Goal: Transaction & Acquisition: Purchase product/service

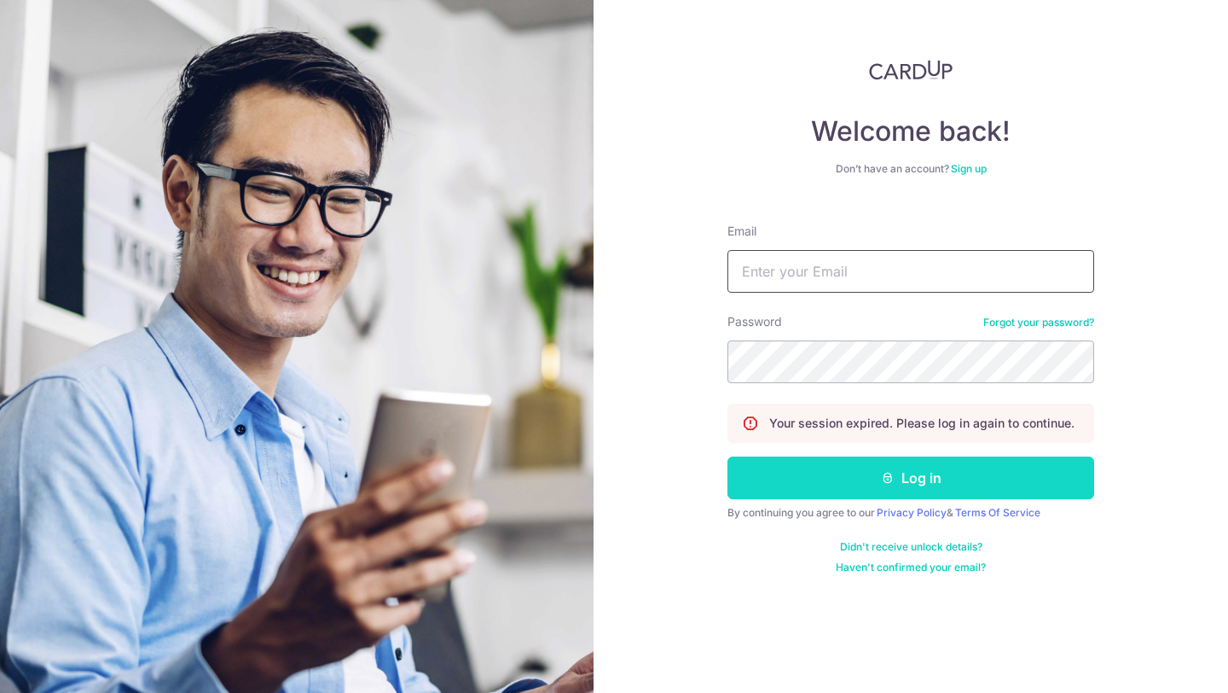
type input "jjxlla@gmail.com"
click at [926, 484] on button "Log in" at bounding box center [911, 477] width 367 height 43
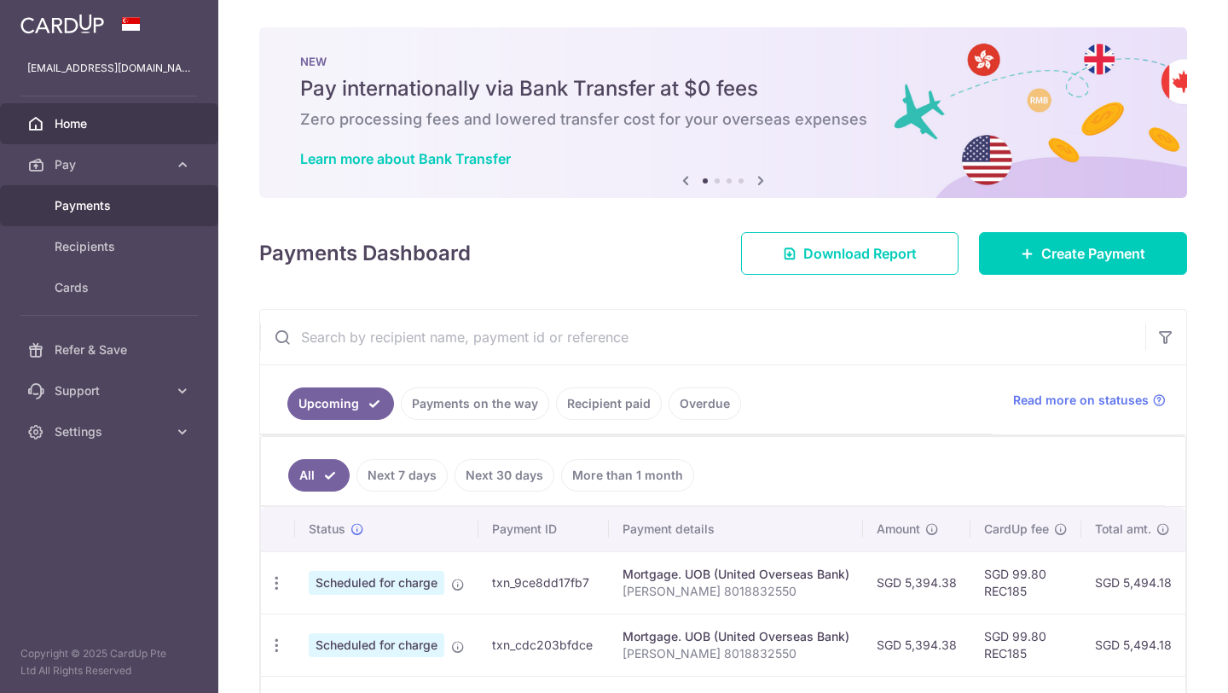
click at [86, 212] on span "Payments" at bounding box center [111, 205] width 113 height 17
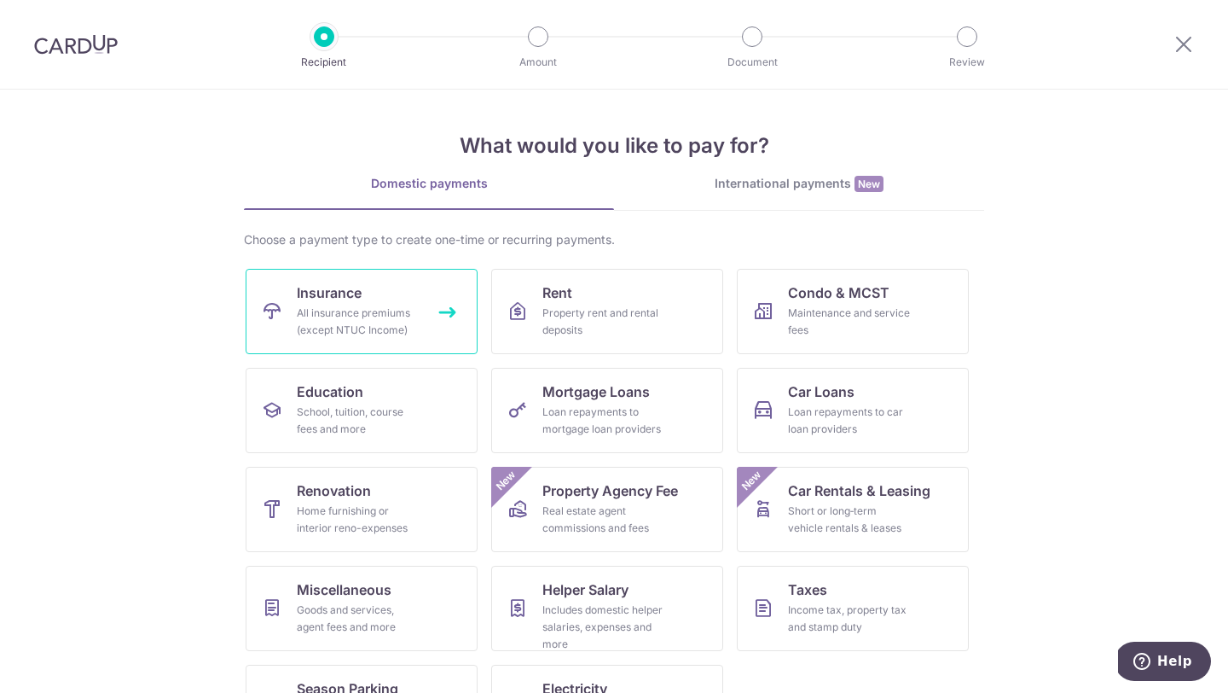
click at [406, 281] on link "Insurance All insurance premiums (except NTUC Income)" at bounding box center [362, 311] width 232 height 85
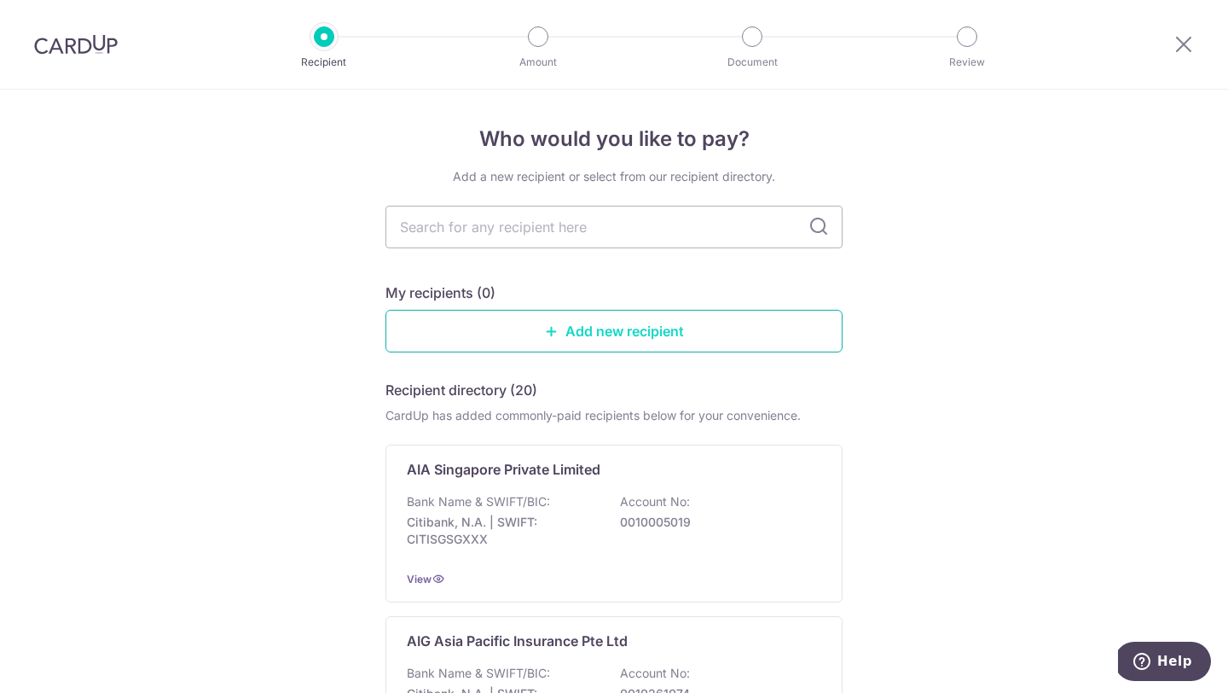
click at [570, 335] on link "Add new recipient" at bounding box center [614, 331] width 457 height 43
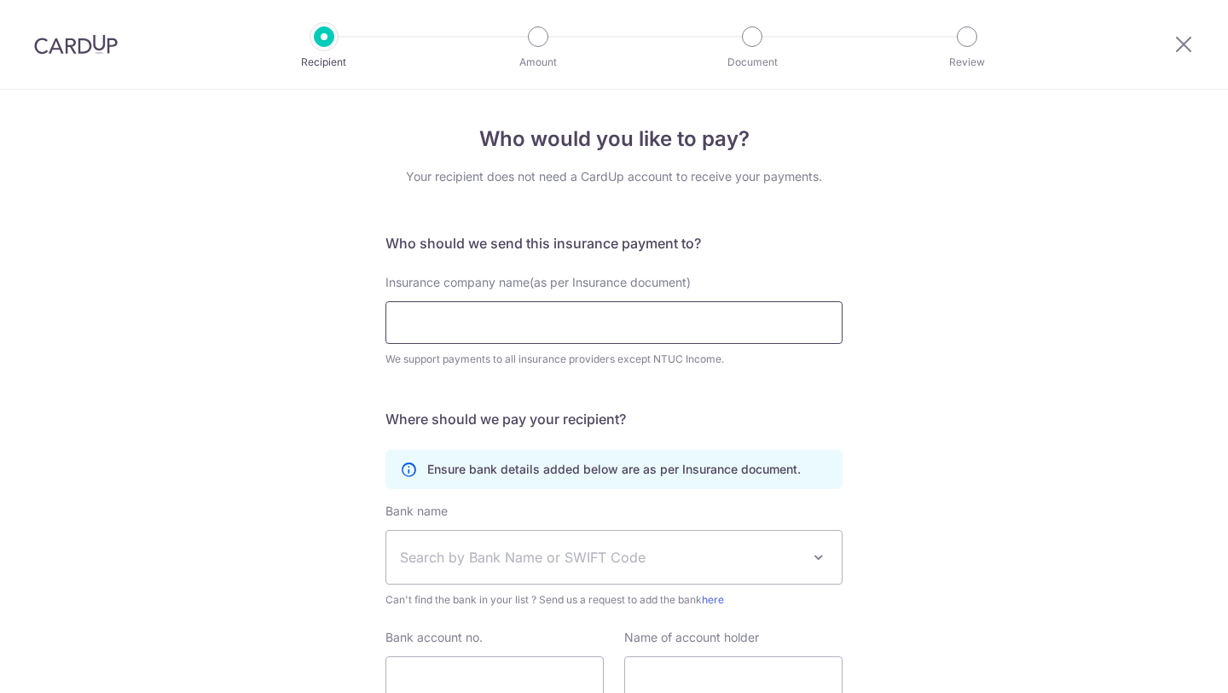
click at [570, 335] on input "Insurance company name(as per Insurance document)" at bounding box center [614, 322] width 457 height 43
click at [873, 257] on div "Who would you like to pay? Your recipient does not need a CardUp account to rec…" at bounding box center [614, 463] width 1228 height 746
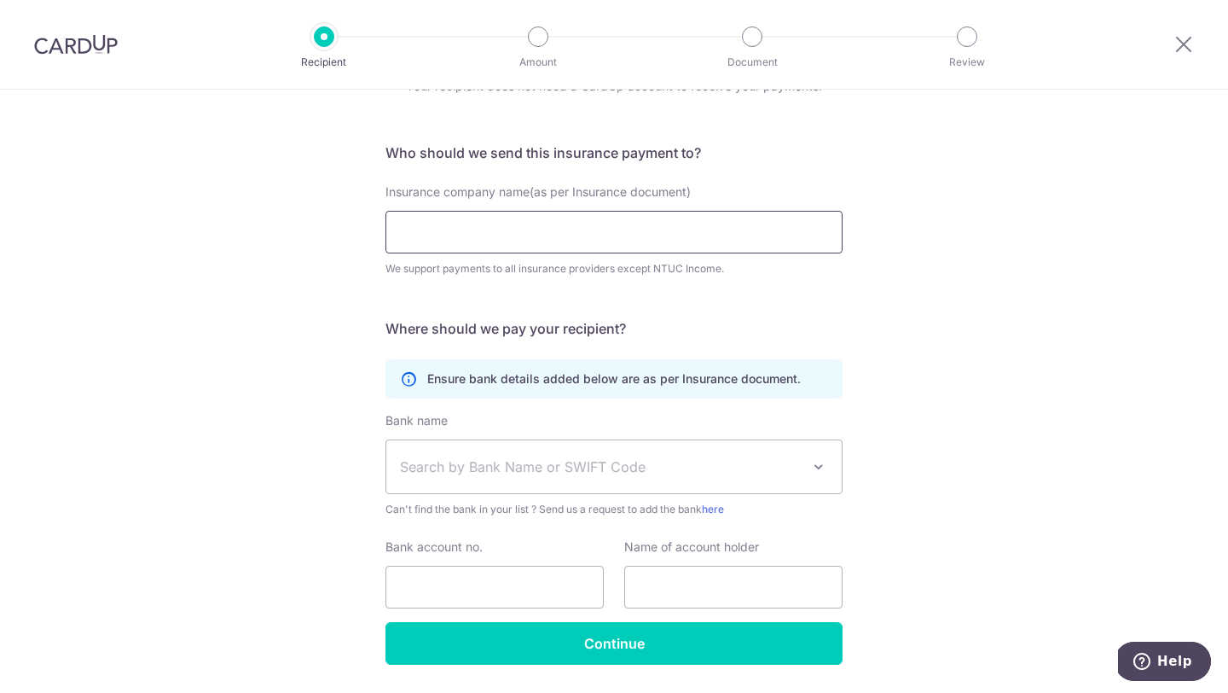
scroll to position [142, 0]
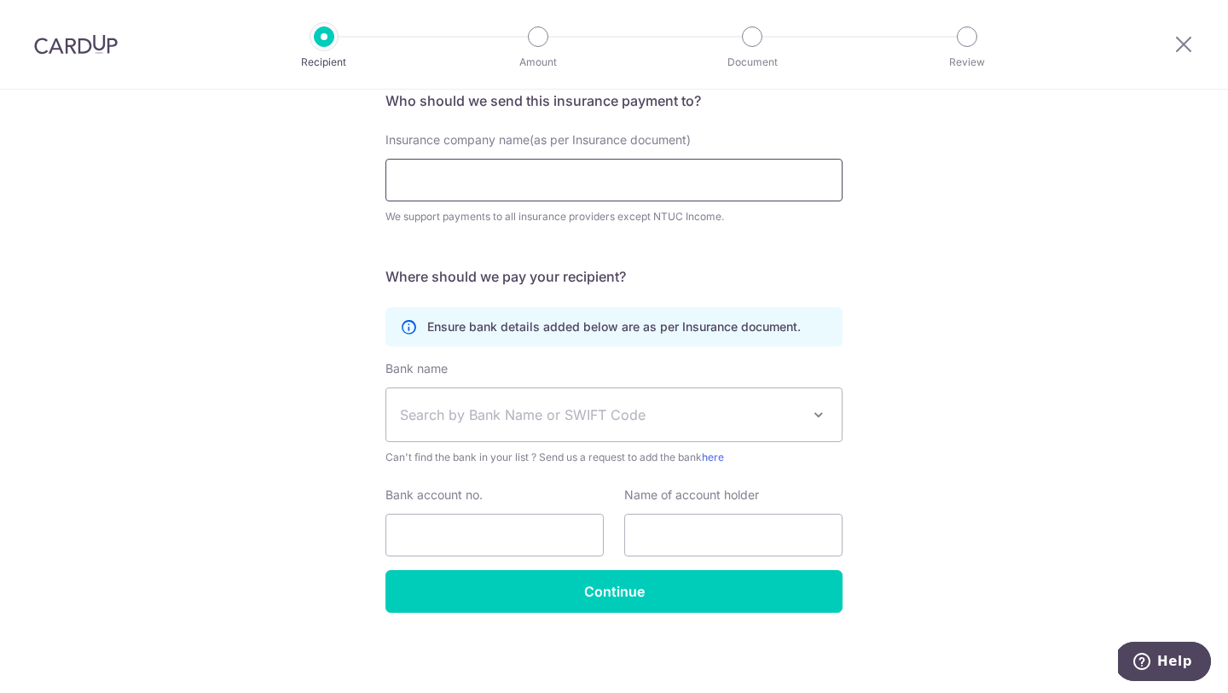
click at [752, 165] on input "Insurance company name(as per Insurance document)" at bounding box center [614, 180] width 457 height 43
click at [753, 165] on input "Insurance company name(as per Insurance document)" at bounding box center [614, 180] width 457 height 43
click at [827, 220] on div "We support payments to all insurance providers except NTUC Income." at bounding box center [614, 216] width 457 height 17
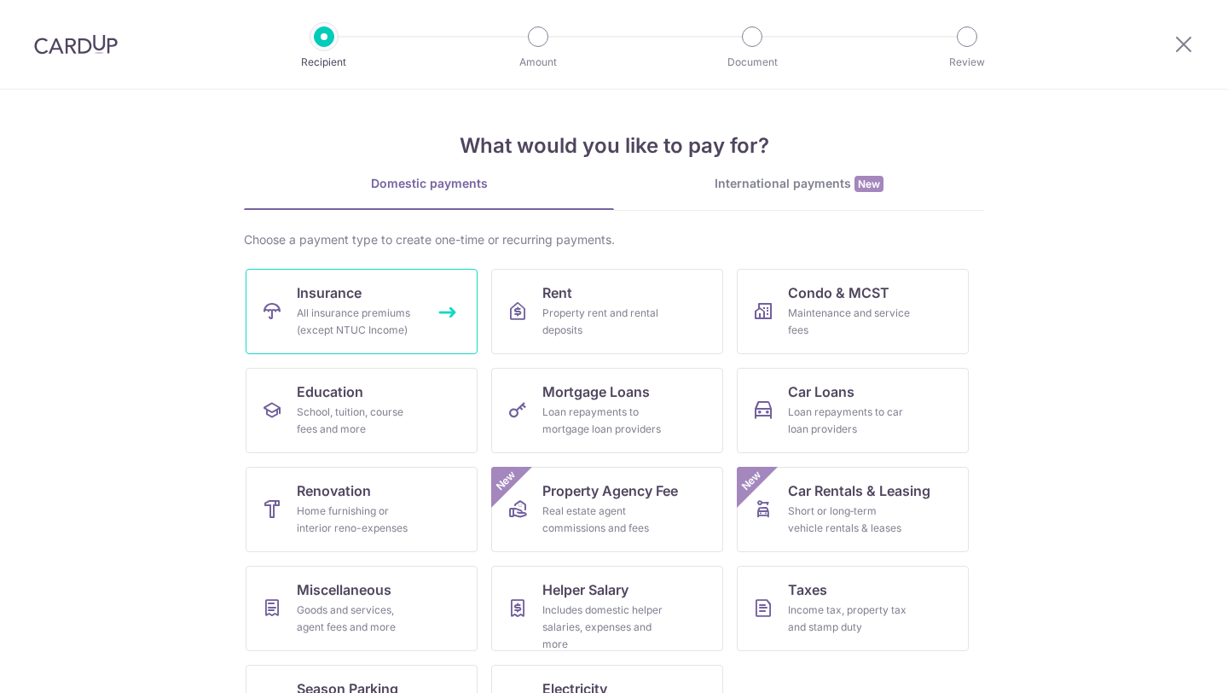
click at [397, 280] on link "Insurance All insurance premiums (except NTUC Income)" at bounding box center [362, 311] width 232 height 85
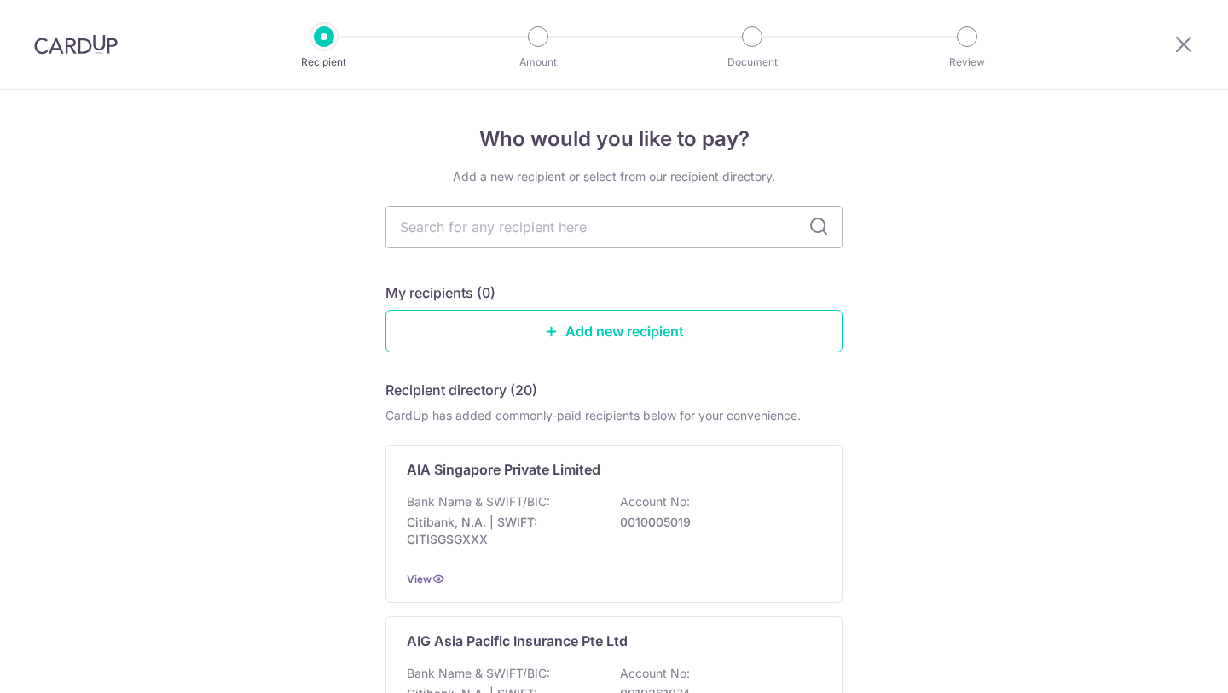
click at [666, 223] on input "text" at bounding box center [614, 227] width 457 height 43
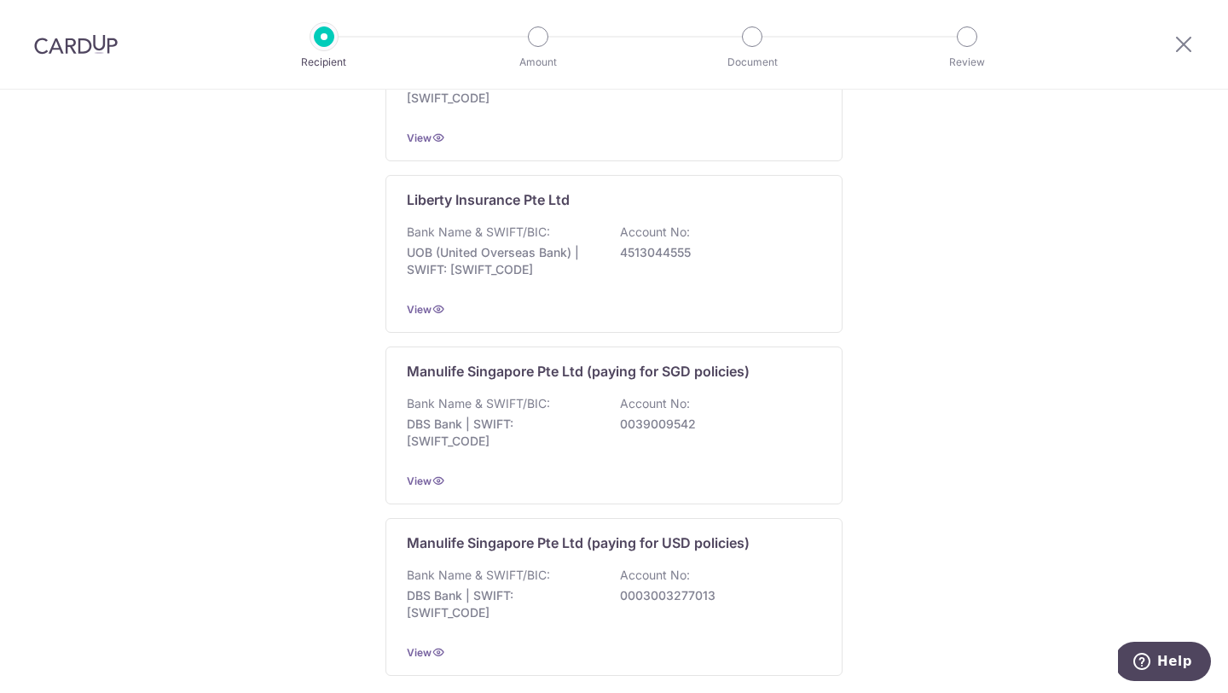
scroll to position [1637, 0]
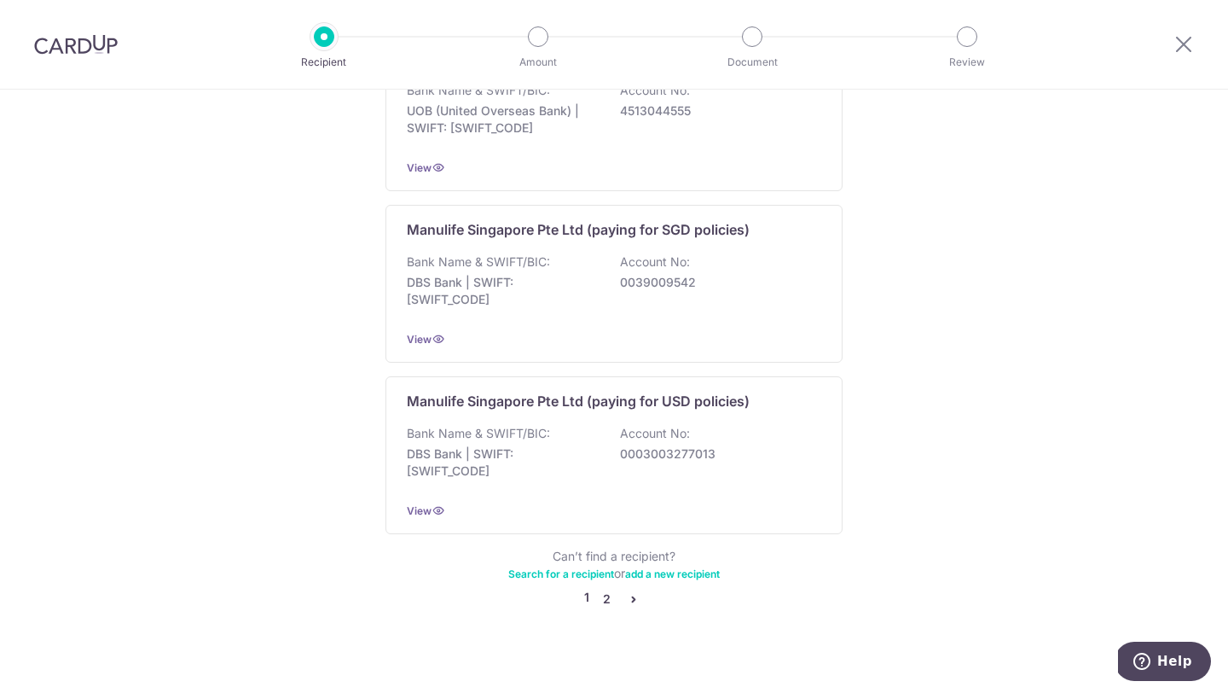
click at [606, 589] on link "2" at bounding box center [606, 599] width 20 height 20
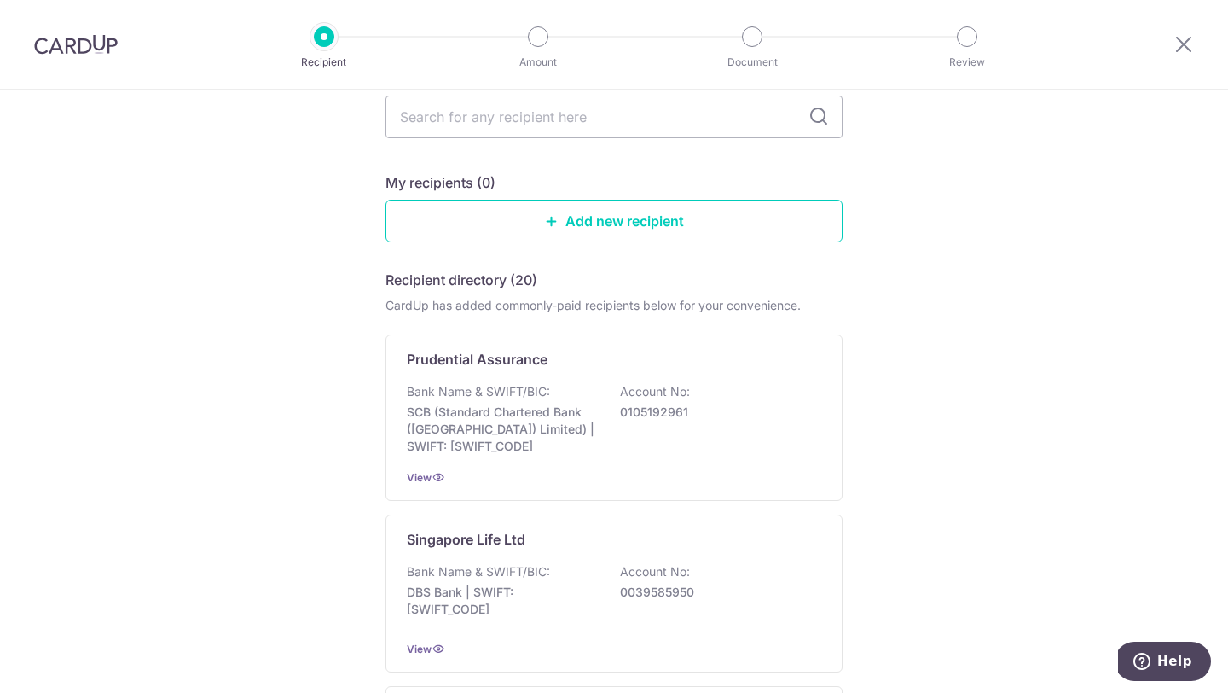
scroll to position [113, 0]
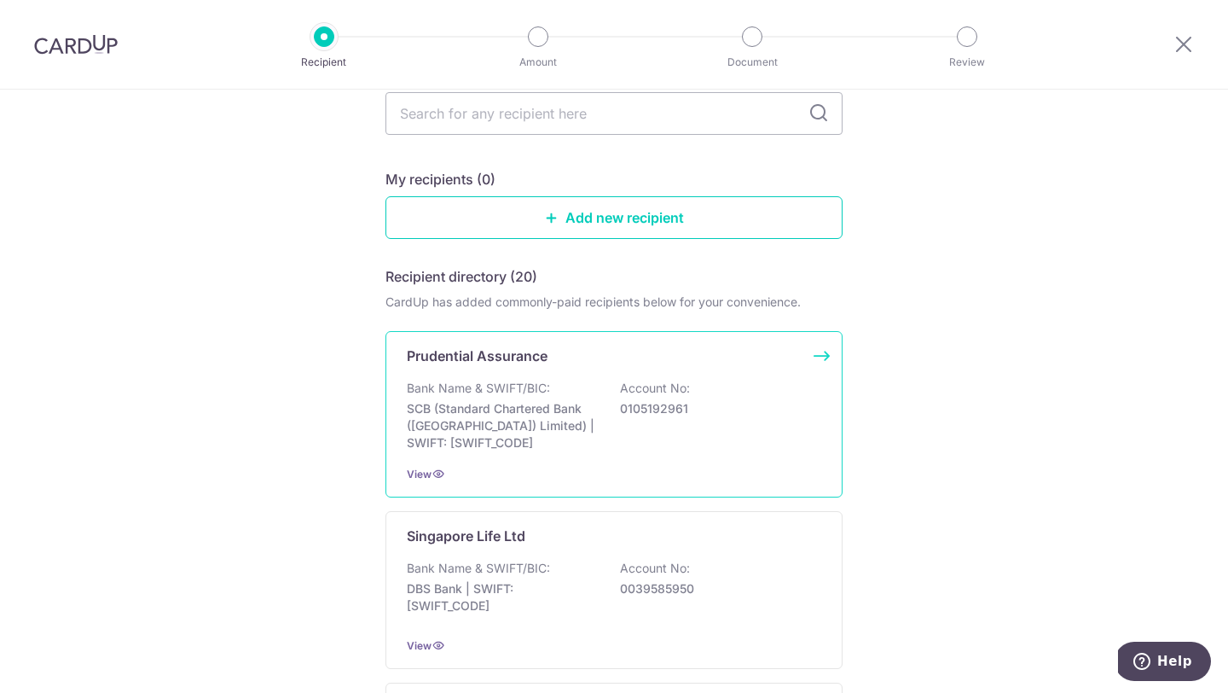
click at [691, 436] on div "Bank Name & SWIFT/BIC: SCB (Standard Chartered Bank (Singapore) Limited) | SWIF…" at bounding box center [614, 416] width 415 height 72
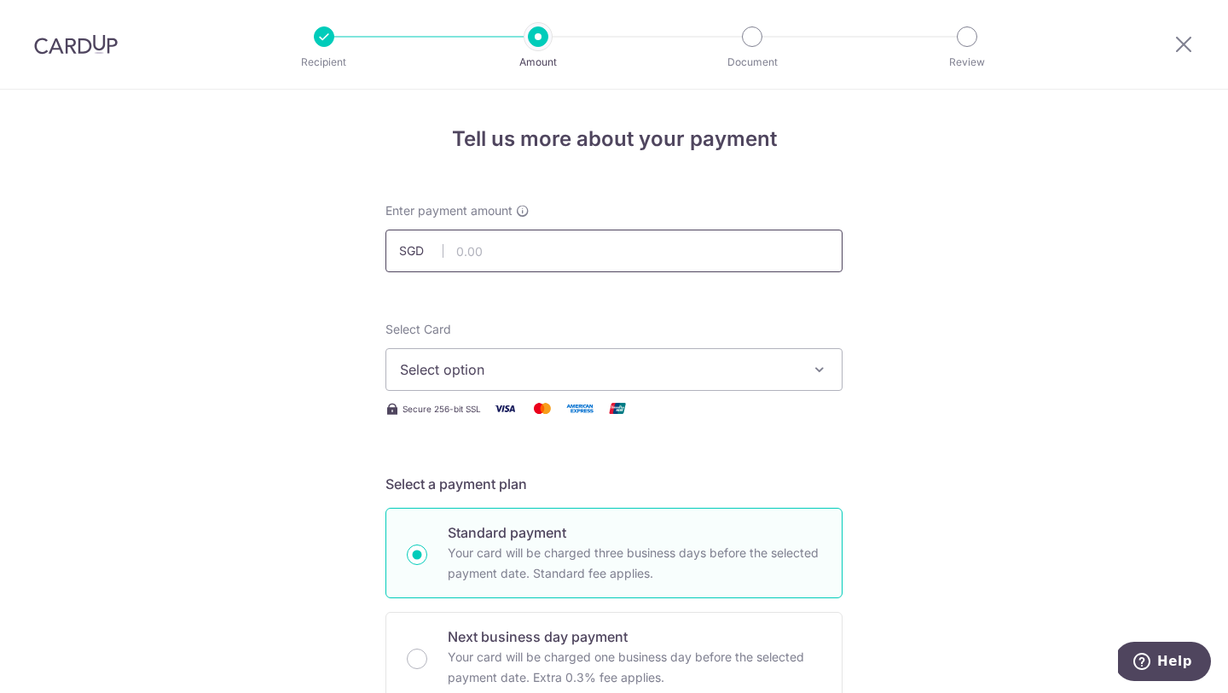
click at [615, 256] on input "text" at bounding box center [614, 250] width 457 height 43
type input "1,601.34"
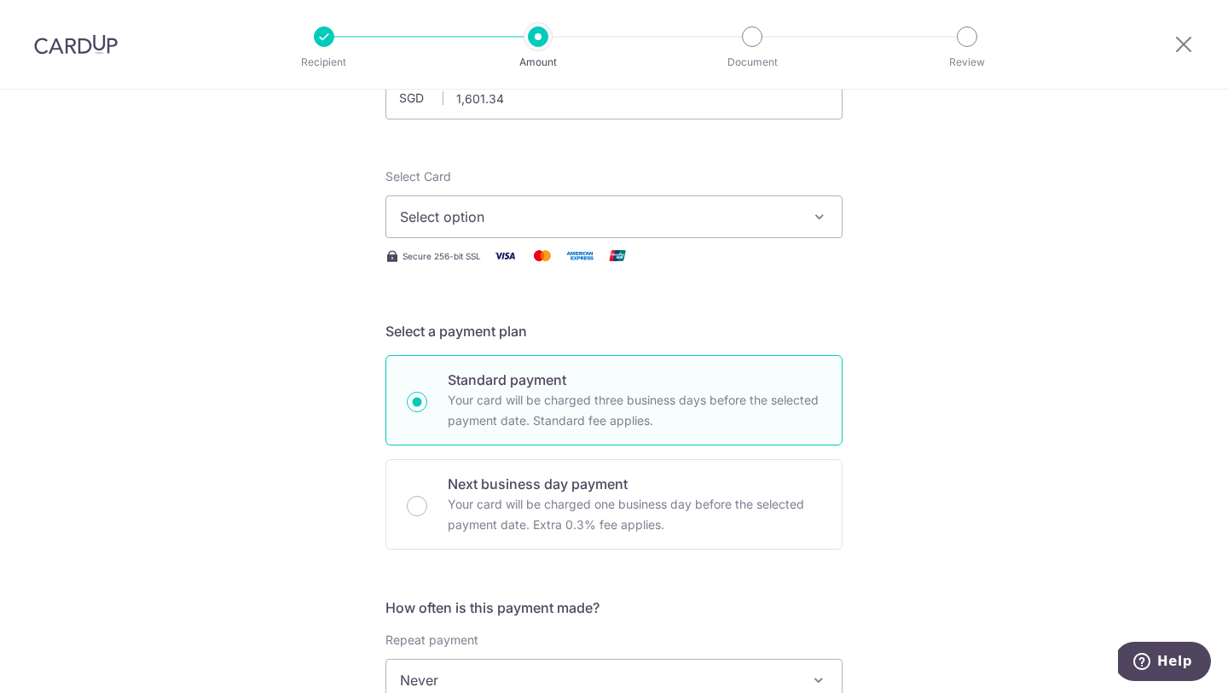
scroll to position [169, 0]
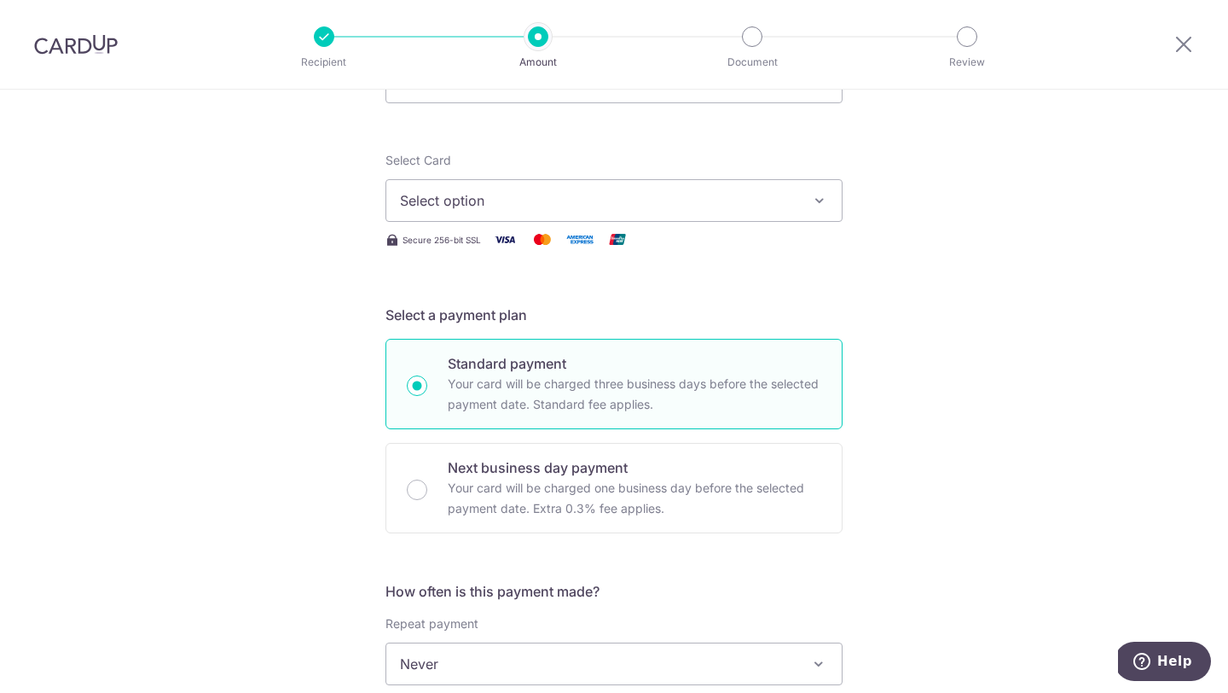
click at [648, 199] on span "Select option" at bounding box center [598, 200] width 397 height 20
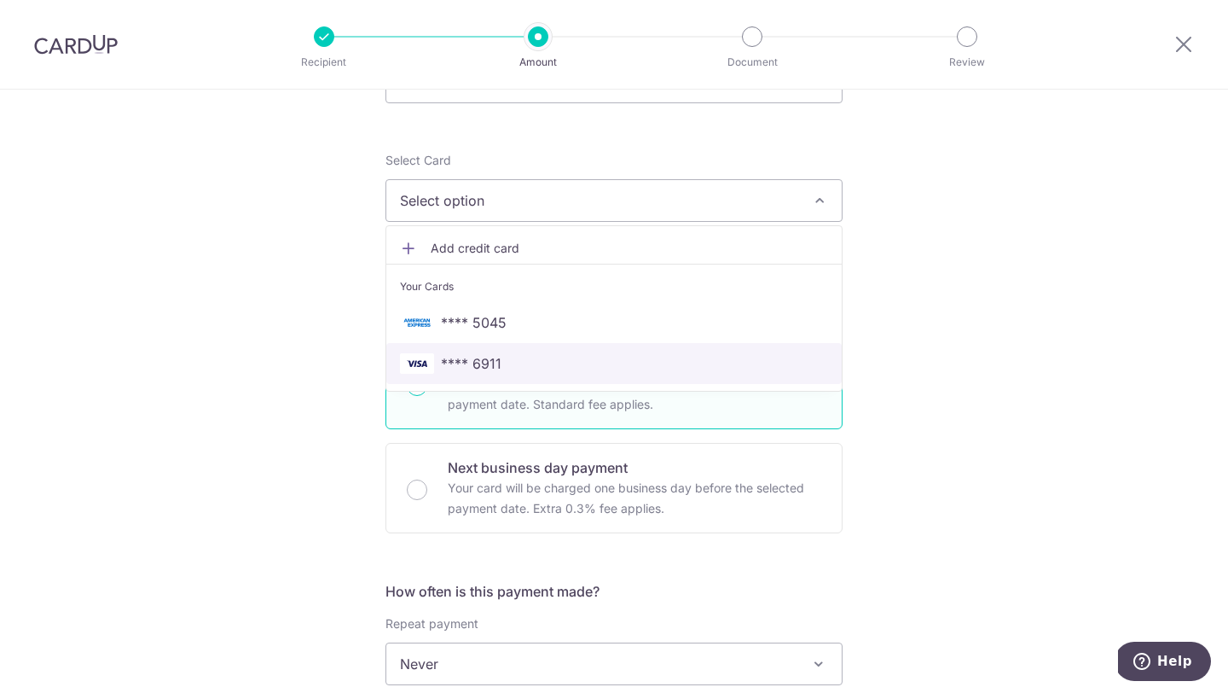
click at [556, 355] on span "**** 6911" at bounding box center [614, 363] width 428 height 20
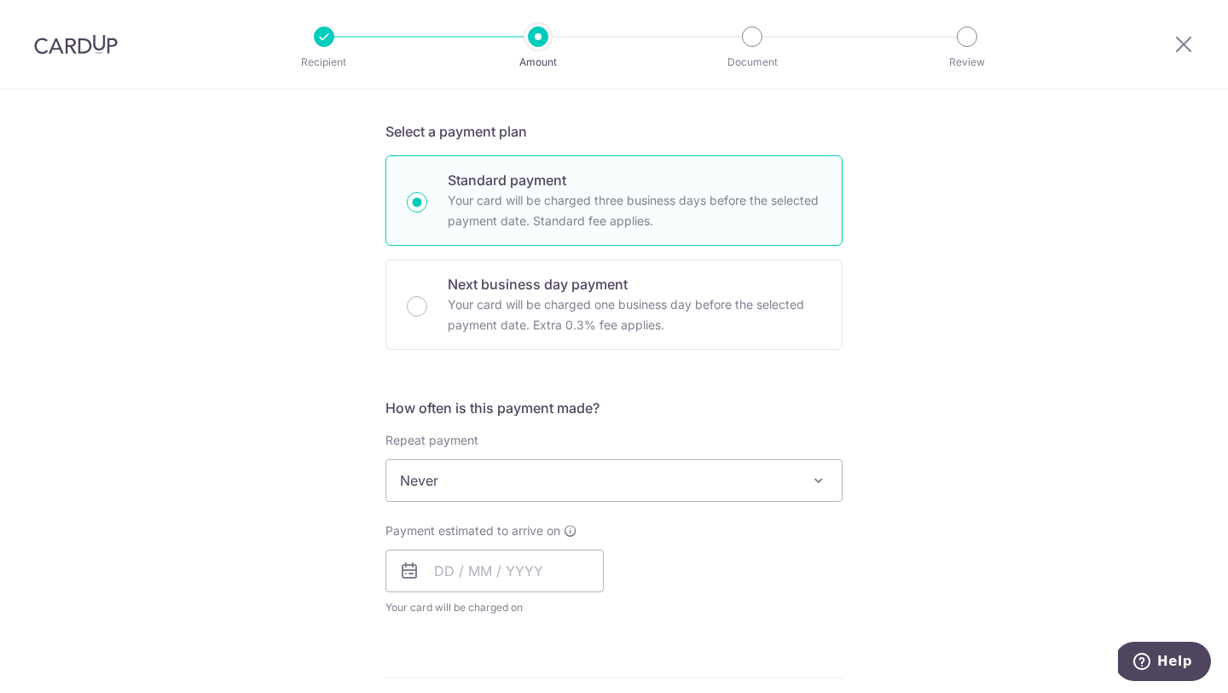
scroll to position [353, 0]
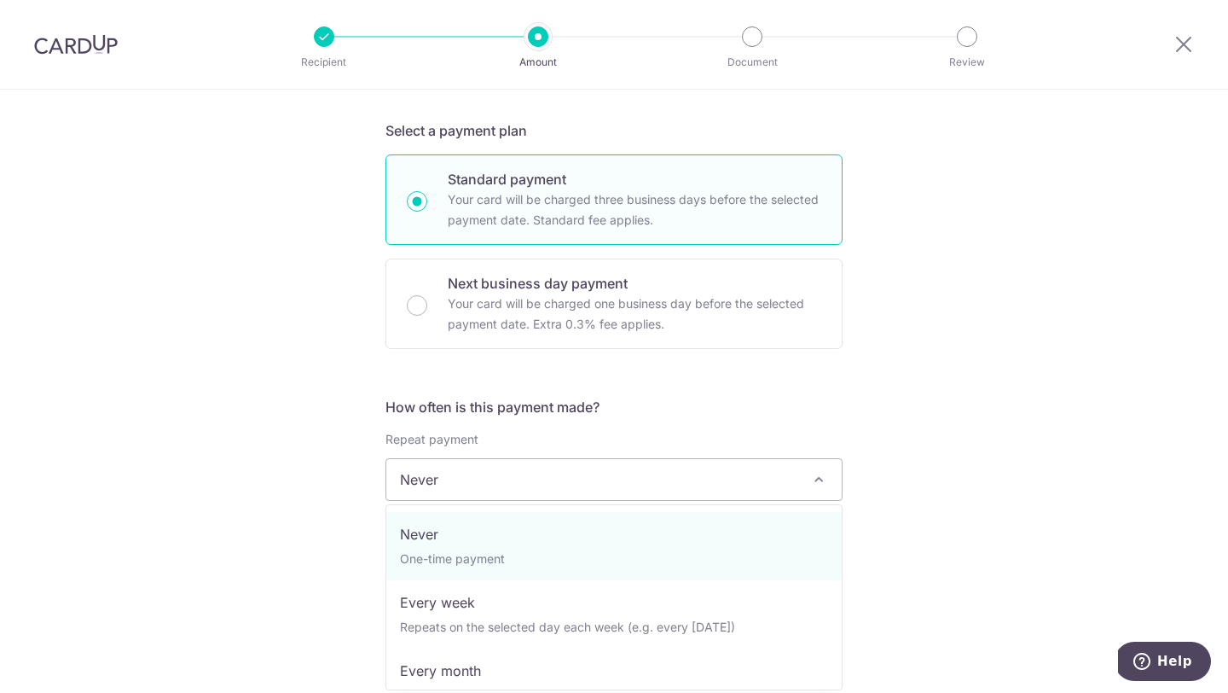
click at [519, 496] on span "Never" at bounding box center [613, 479] width 455 height 41
click at [523, 484] on span "Never" at bounding box center [613, 479] width 455 height 41
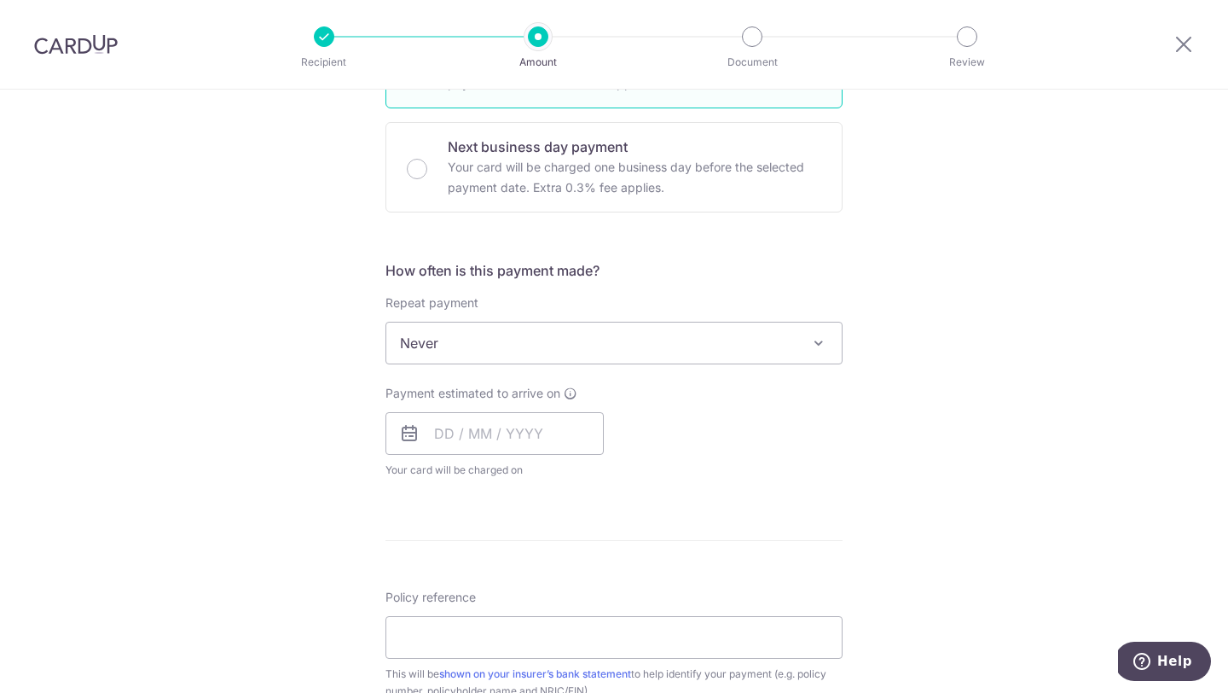
scroll to position [555, 0]
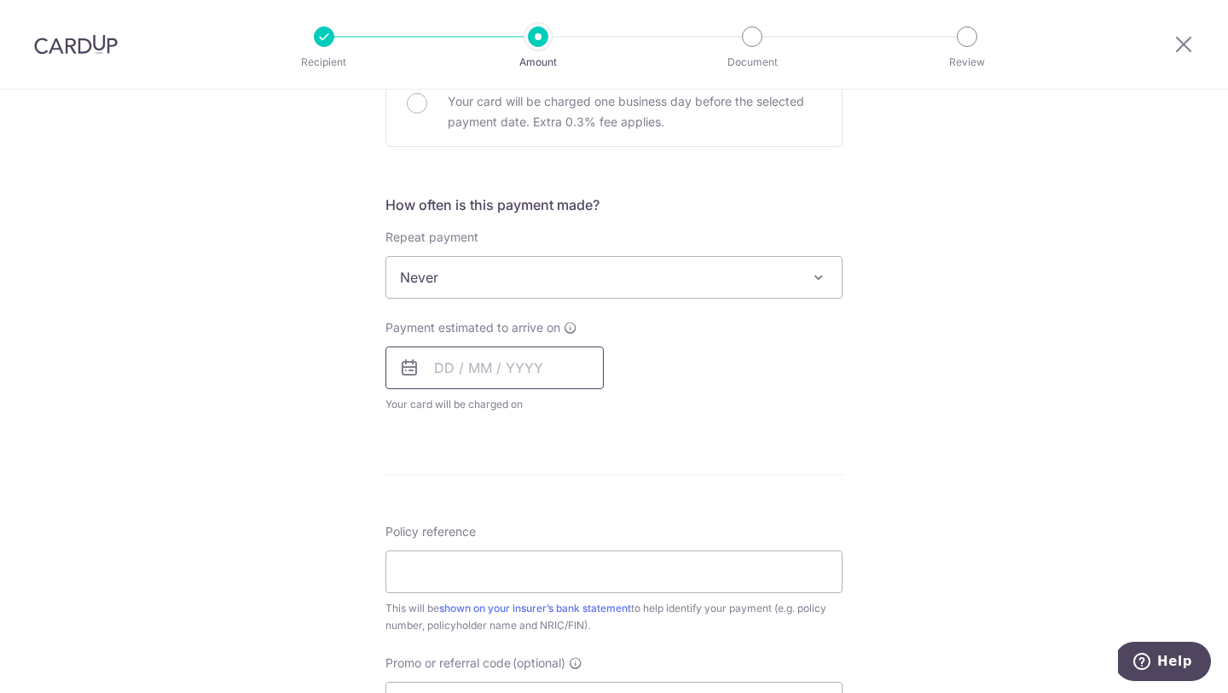
click at [441, 364] on input "text" at bounding box center [495, 367] width 218 height 43
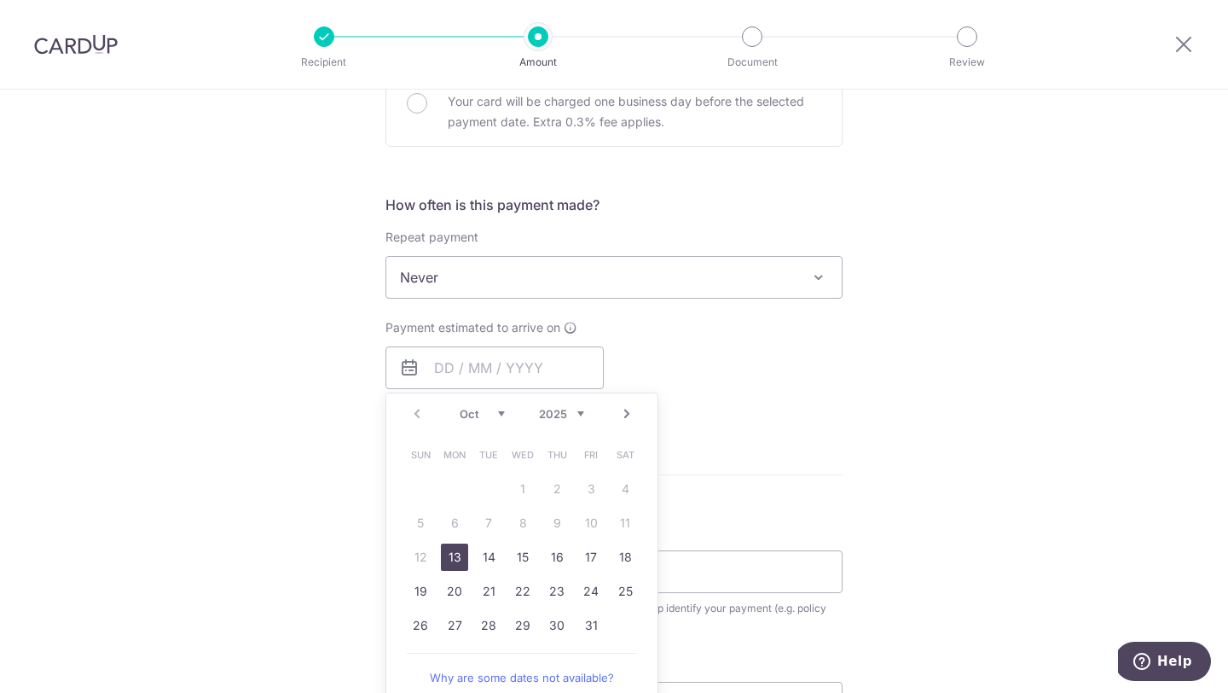
click at [660, 307] on div "How often is this payment made? Repeat payment Never Every week Every month Eve…" at bounding box center [614, 310] width 457 height 232
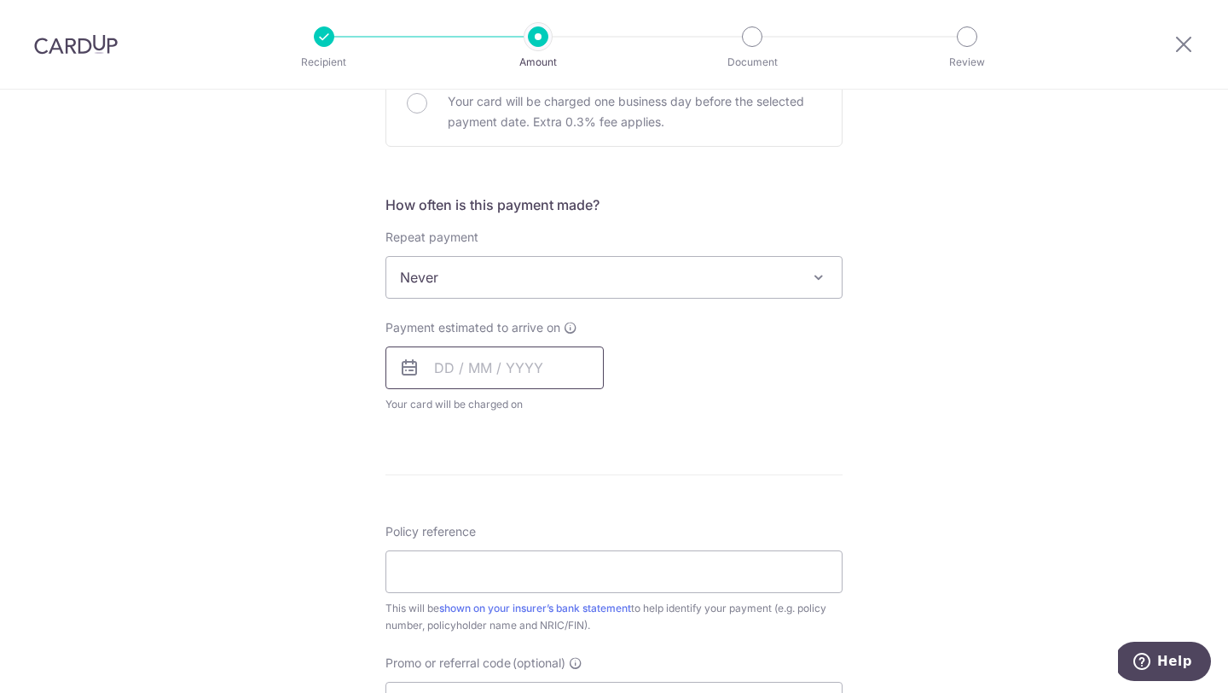
click at [570, 365] on input "text" at bounding box center [495, 367] width 218 height 43
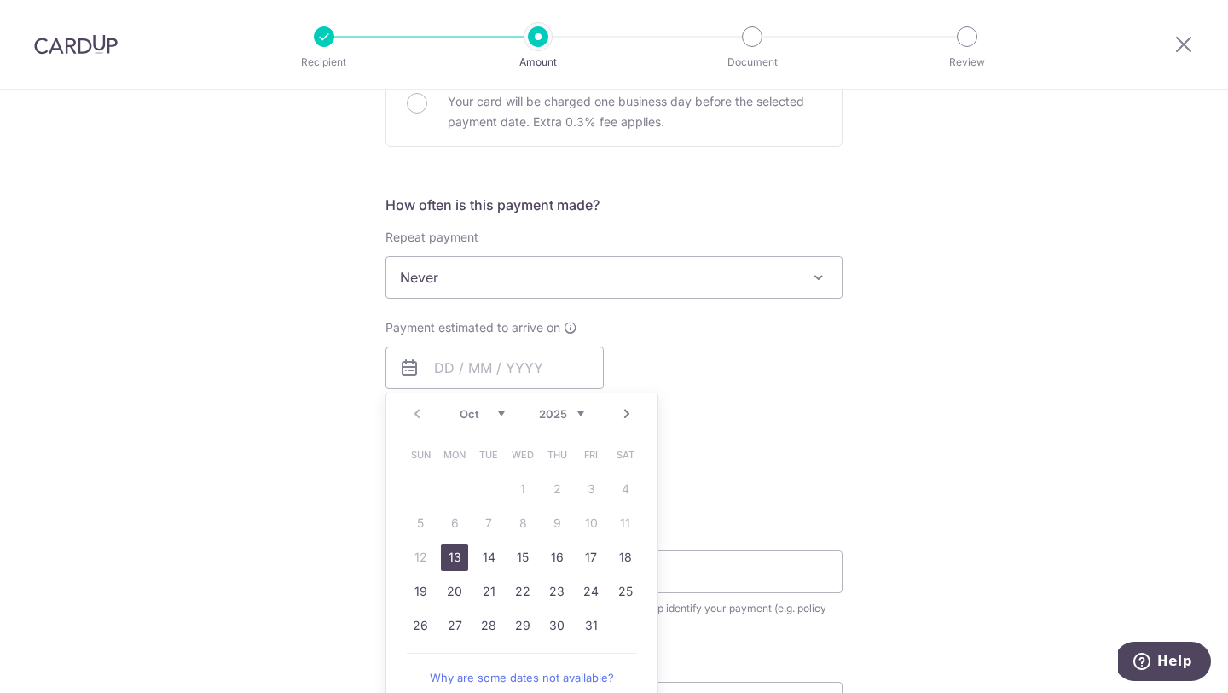
click at [454, 551] on link "13" at bounding box center [454, 556] width 27 height 27
type input "13/10/2025"
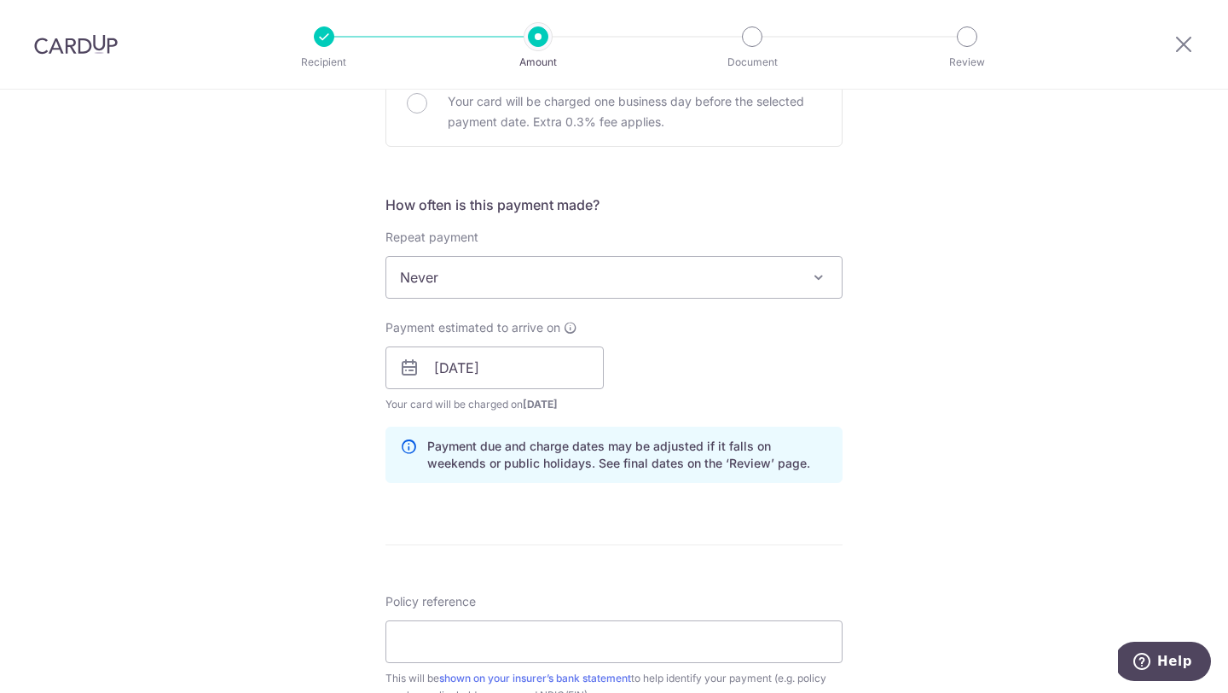
click at [735, 284] on span "Never" at bounding box center [613, 277] width 455 height 41
click at [943, 258] on div "Tell us more about your payment Enter payment amount SGD 1,601.34 1601.34 Selec…" at bounding box center [614, 340] width 1228 height 1613
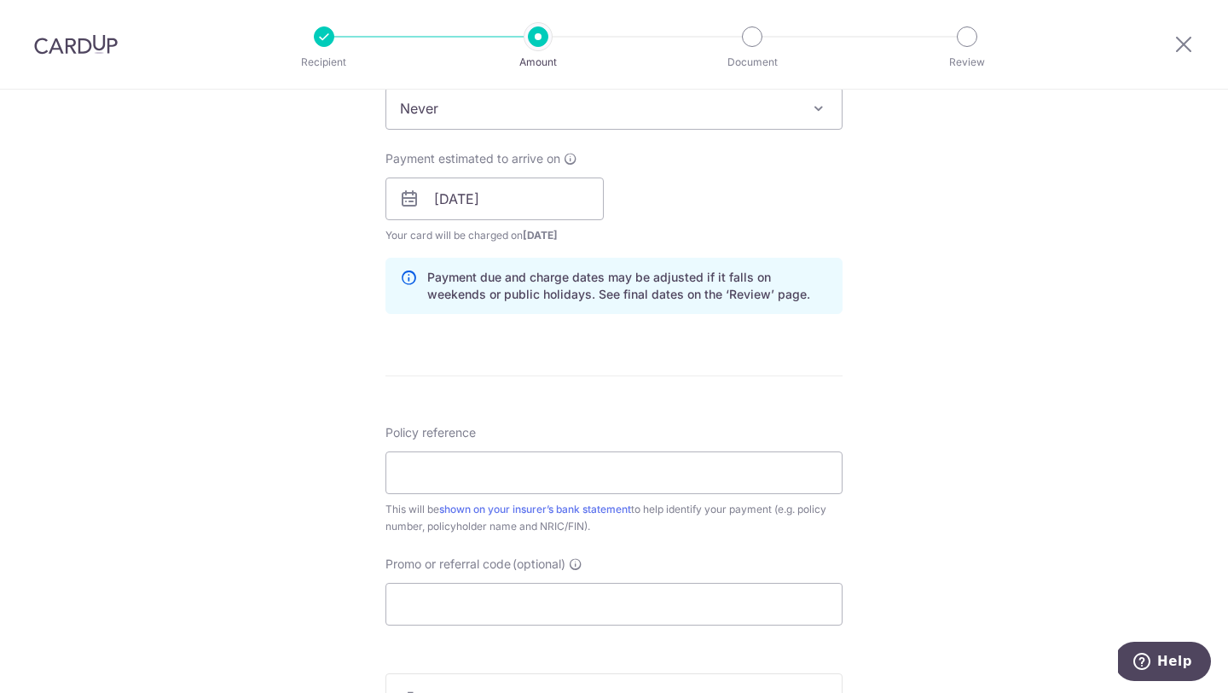
scroll to position [725, 0]
click at [569, 472] on input "Policy reference" at bounding box center [614, 471] width 457 height 43
click at [648, 402] on form "Enter payment amount SGD 1,601.34 1601.34 Select Card **** 6911 Add credit card…" at bounding box center [614, 187] width 457 height 1420
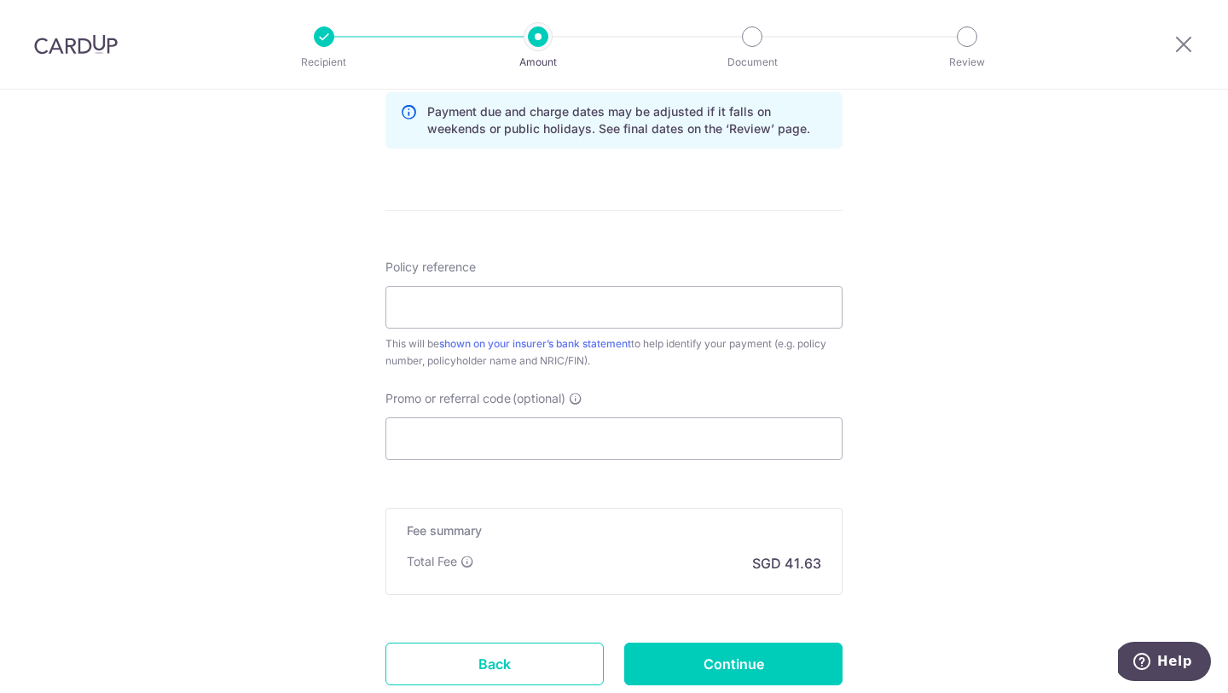
scroll to position [891, 0]
click at [504, 306] on input "Policy reference" at bounding box center [614, 305] width 457 height 43
paste input "A0265075"
click at [606, 227] on form "Enter payment amount SGD 1,601.34 1601.34 Select Card **** 6911 Add credit card…" at bounding box center [614, 21] width 457 height 1420
click at [589, 299] on input "A0265075" at bounding box center [614, 305] width 457 height 43
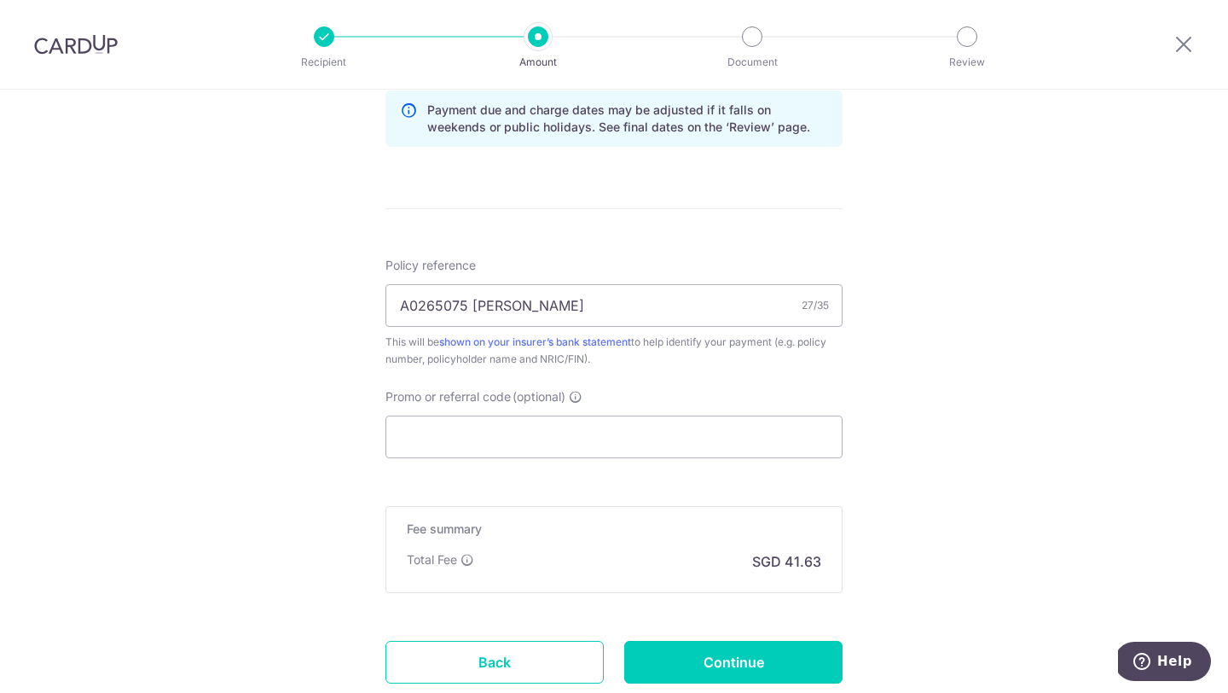
click at [951, 193] on div "Tell us more about your payment Enter payment amount SGD 1,601.34 1601.34 Selec…" at bounding box center [614, 4] width 1228 height 1613
drag, startPoint x: 609, startPoint y: 312, endPoint x: 468, endPoint y: 308, distance: 140.8
click at [470, 309] on input "A0265075 Joella Lum Yueting" at bounding box center [614, 305] width 457 height 43
paste input "Lum Yueting Joella"
type input "A0265075 Lum Yueting Joella"
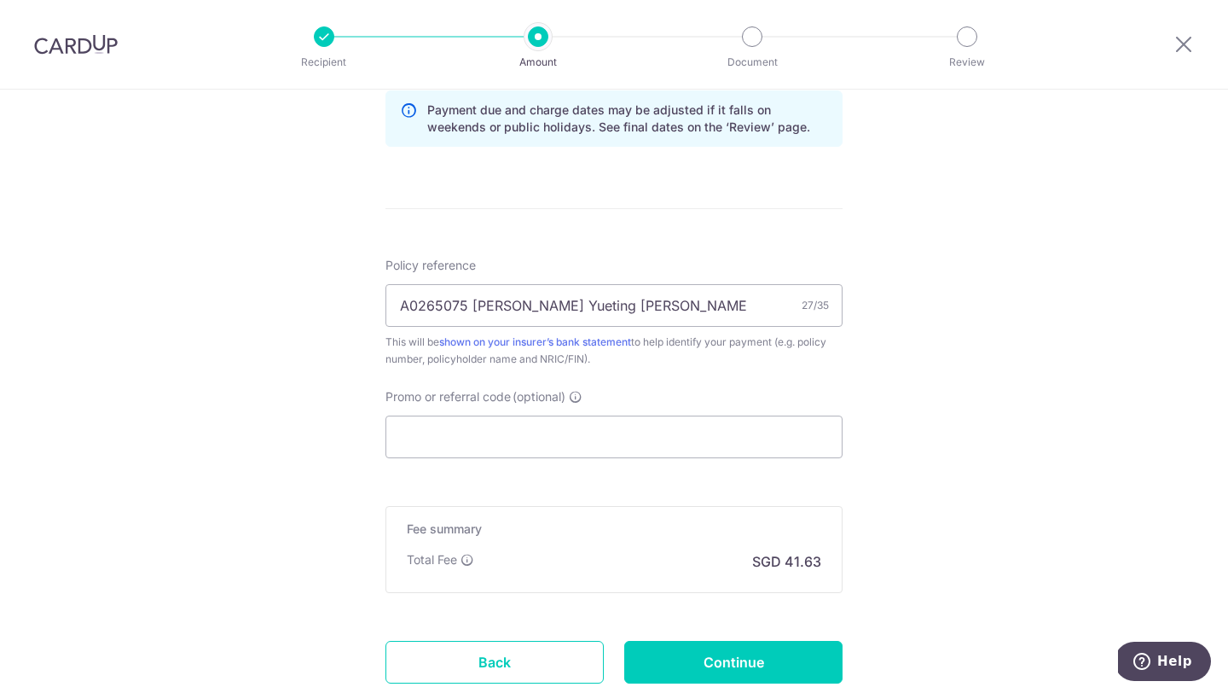
click at [595, 204] on form "Enter payment amount SGD 1,601.34 1601.34 Select Card **** 6911 Add credit card…" at bounding box center [614, 21] width 457 height 1420
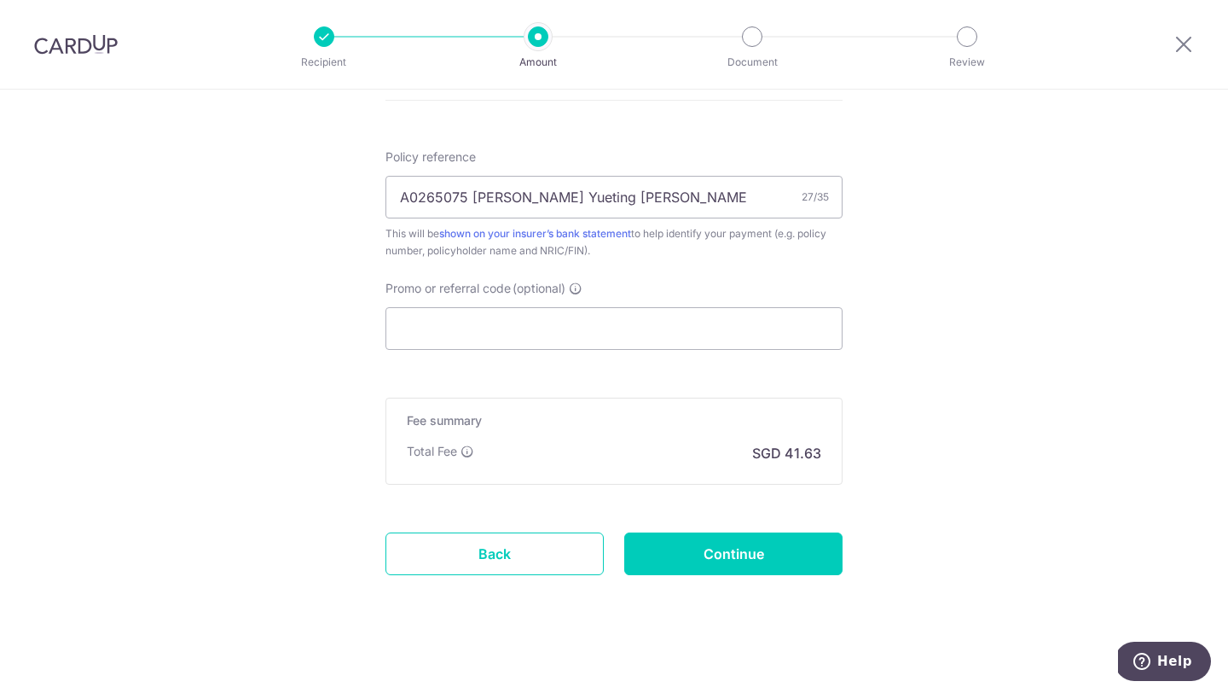
scroll to position [1010, 0]
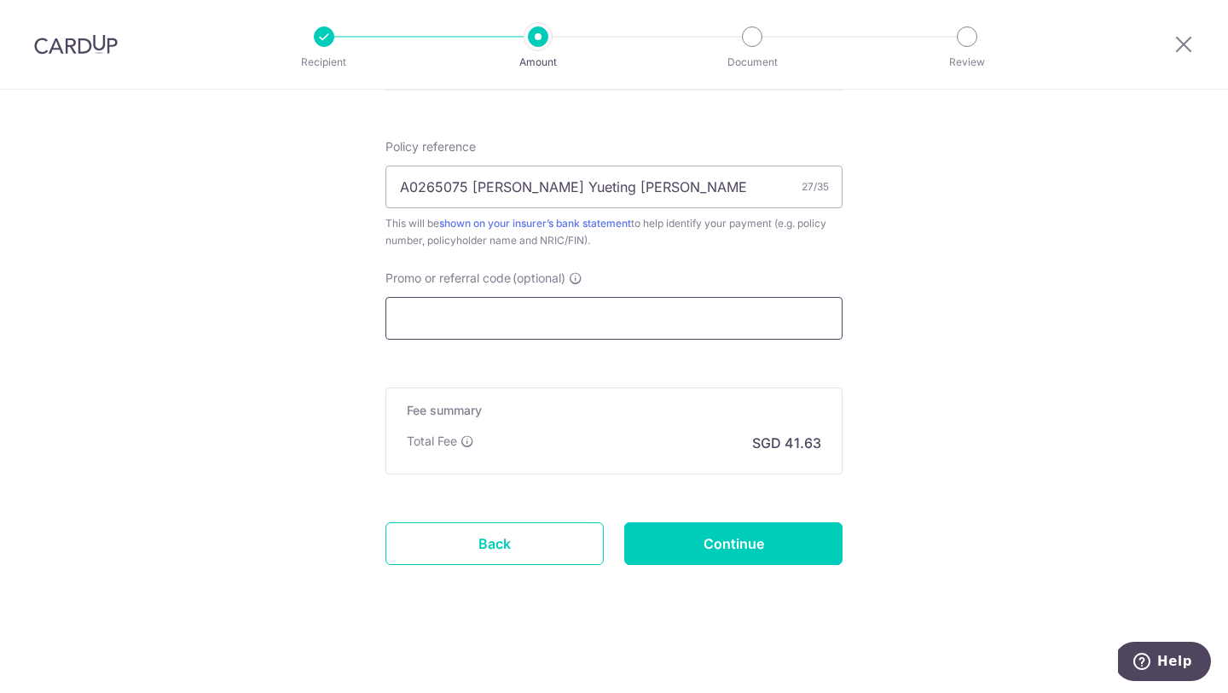
click at [597, 307] on input "Promo or referral code (optional)" at bounding box center [614, 318] width 457 height 43
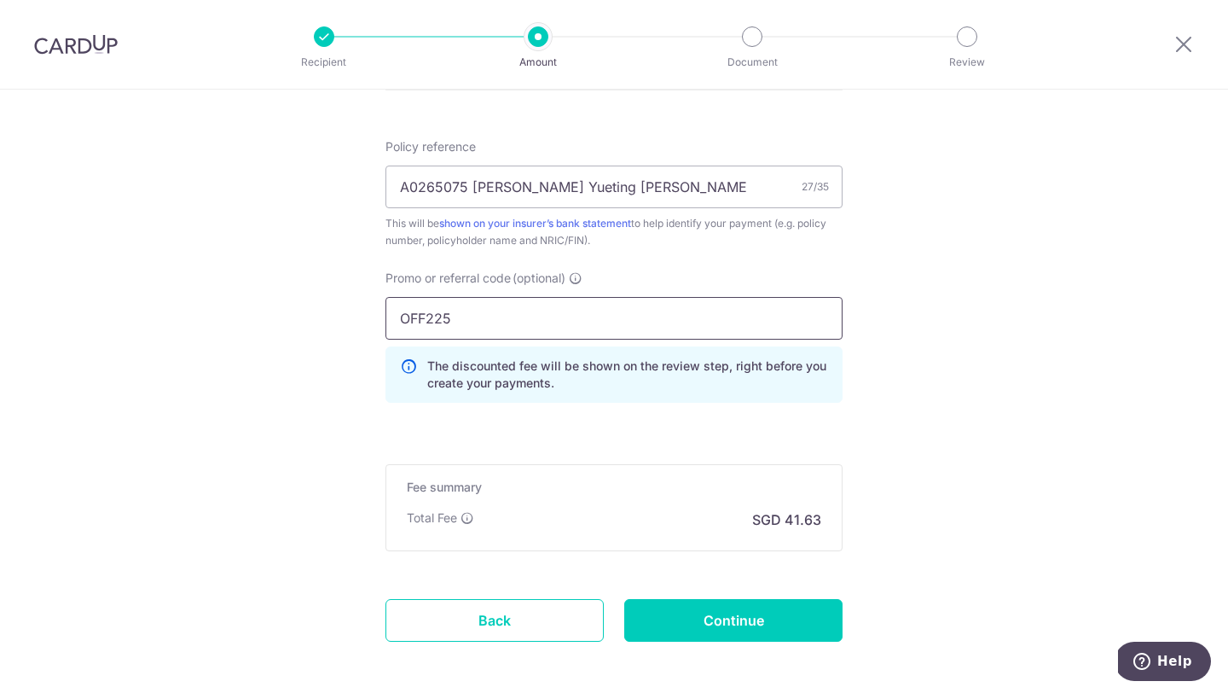
type input "OFF225"
click at [688, 389] on p "The discounted fee will be shown on the review step, right before you create yo…" at bounding box center [627, 374] width 401 height 34
click at [734, 619] on input "Continue" at bounding box center [733, 620] width 218 height 43
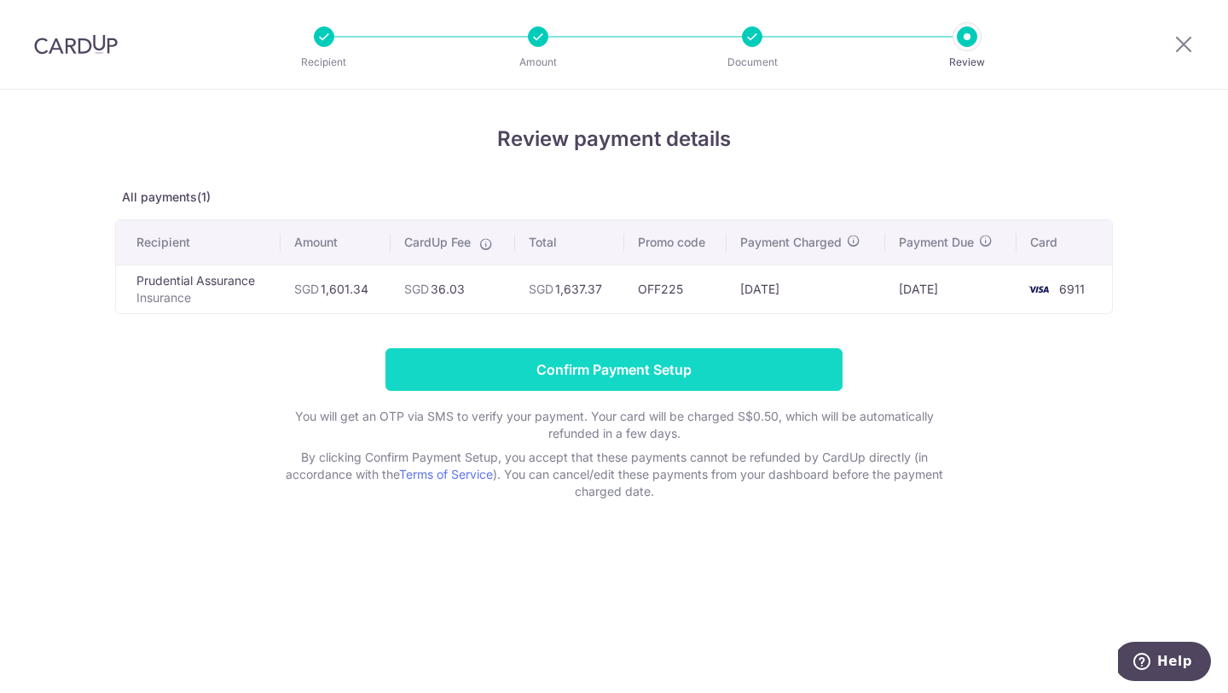
click at [734, 366] on input "Confirm Payment Setup" at bounding box center [614, 369] width 457 height 43
